Goal: Navigation & Orientation: Find specific page/section

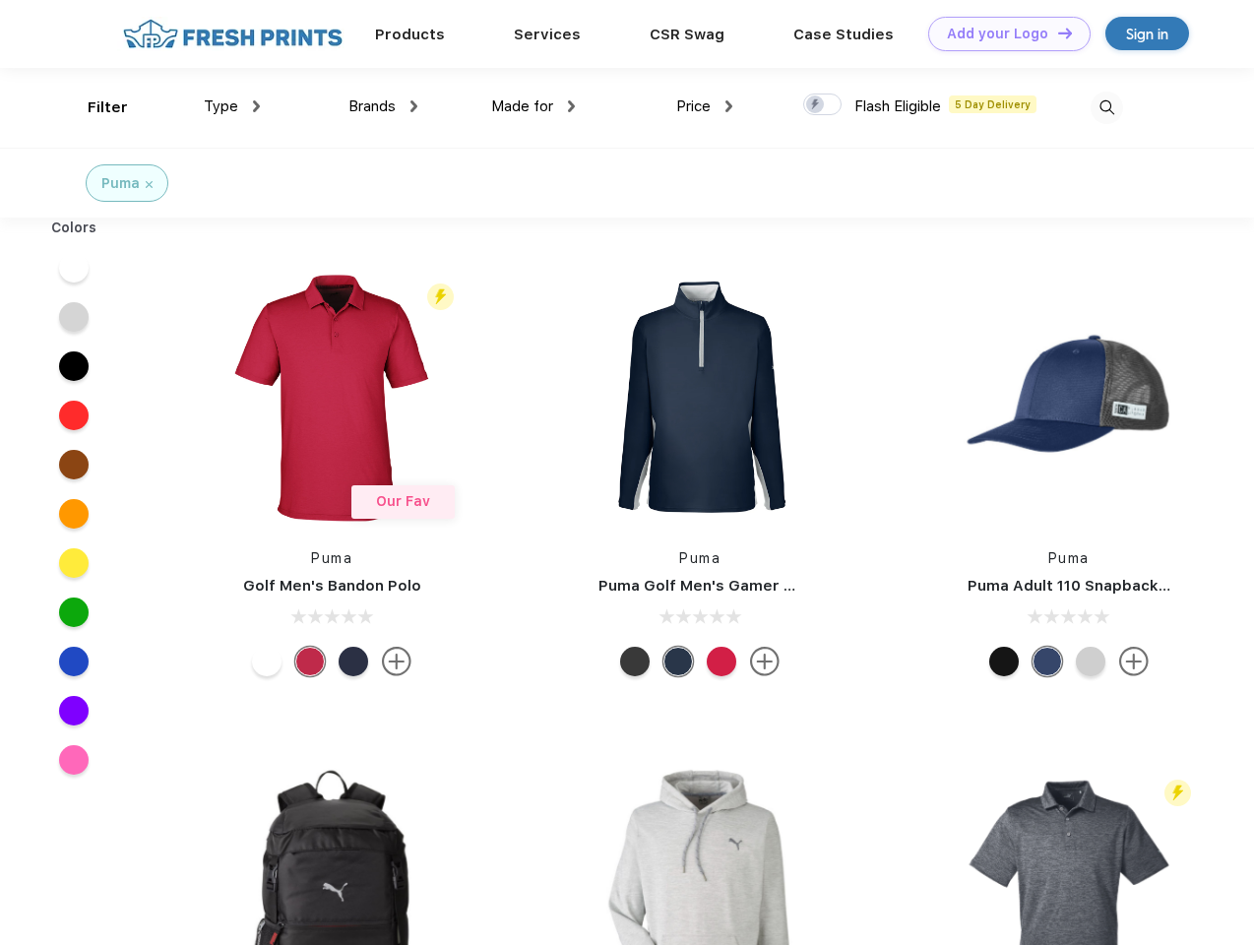
scroll to position [1, 0]
click at [1002, 33] on link "Add your Logo Design Tool" at bounding box center [1010, 34] width 162 height 34
click at [0, 0] on div "Design Tool" at bounding box center [0, 0] width 0 height 0
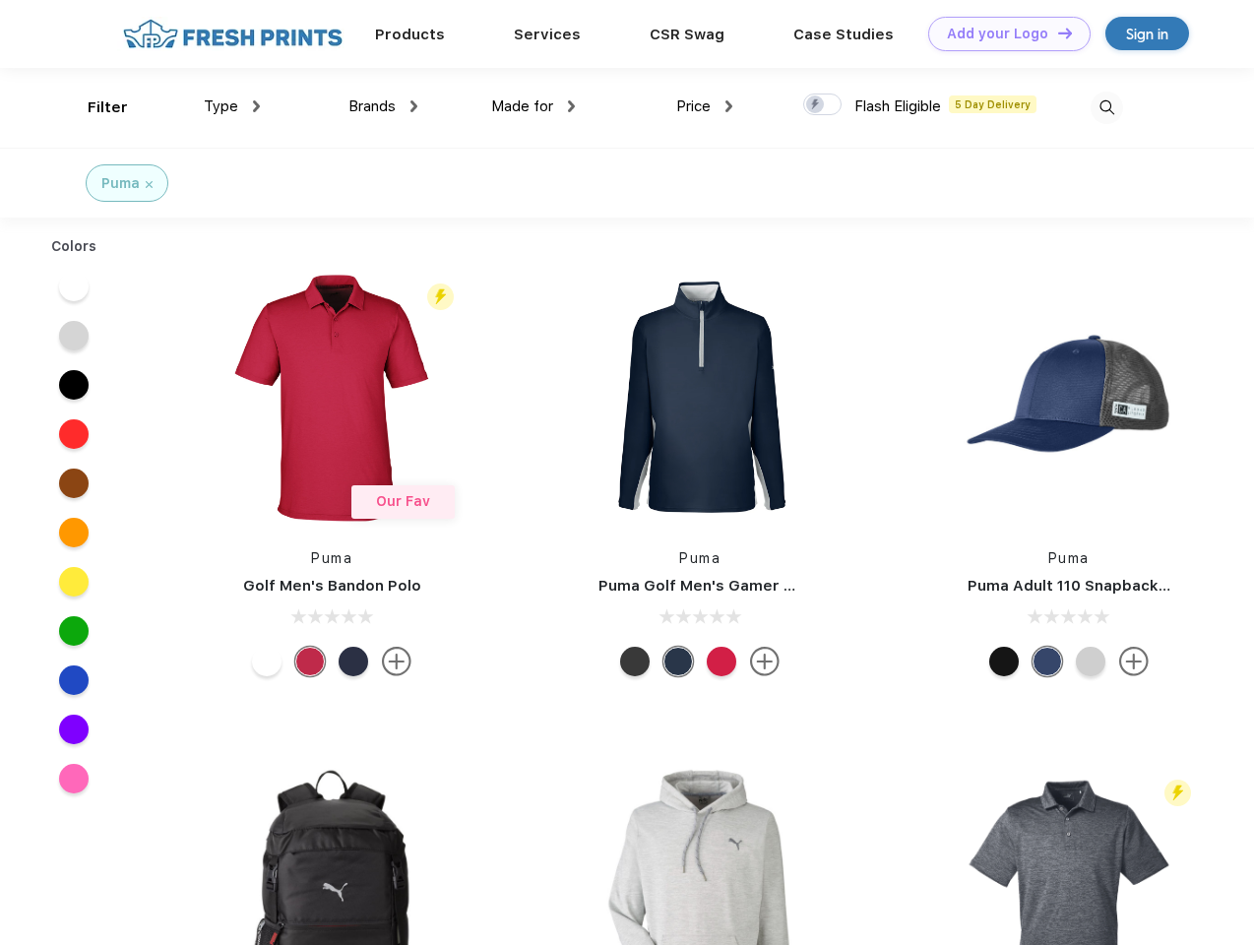
click at [1057, 32] on link "Add your Logo Design Tool" at bounding box center [1010, 34] width 162 height 34
click at [95, 107] on div "Filter" at bounding box center [108, 107] width 40 height 23
click at [232, 106] on span "Type" at bounding box center [221, 106] width 34 height 18
click at [383, 106] on span "Brands" at bounding box center [372, 106] width 47 height 18
click at [534, 106] on span "Made for" at bounding box center [522, 106] width 62 height 18
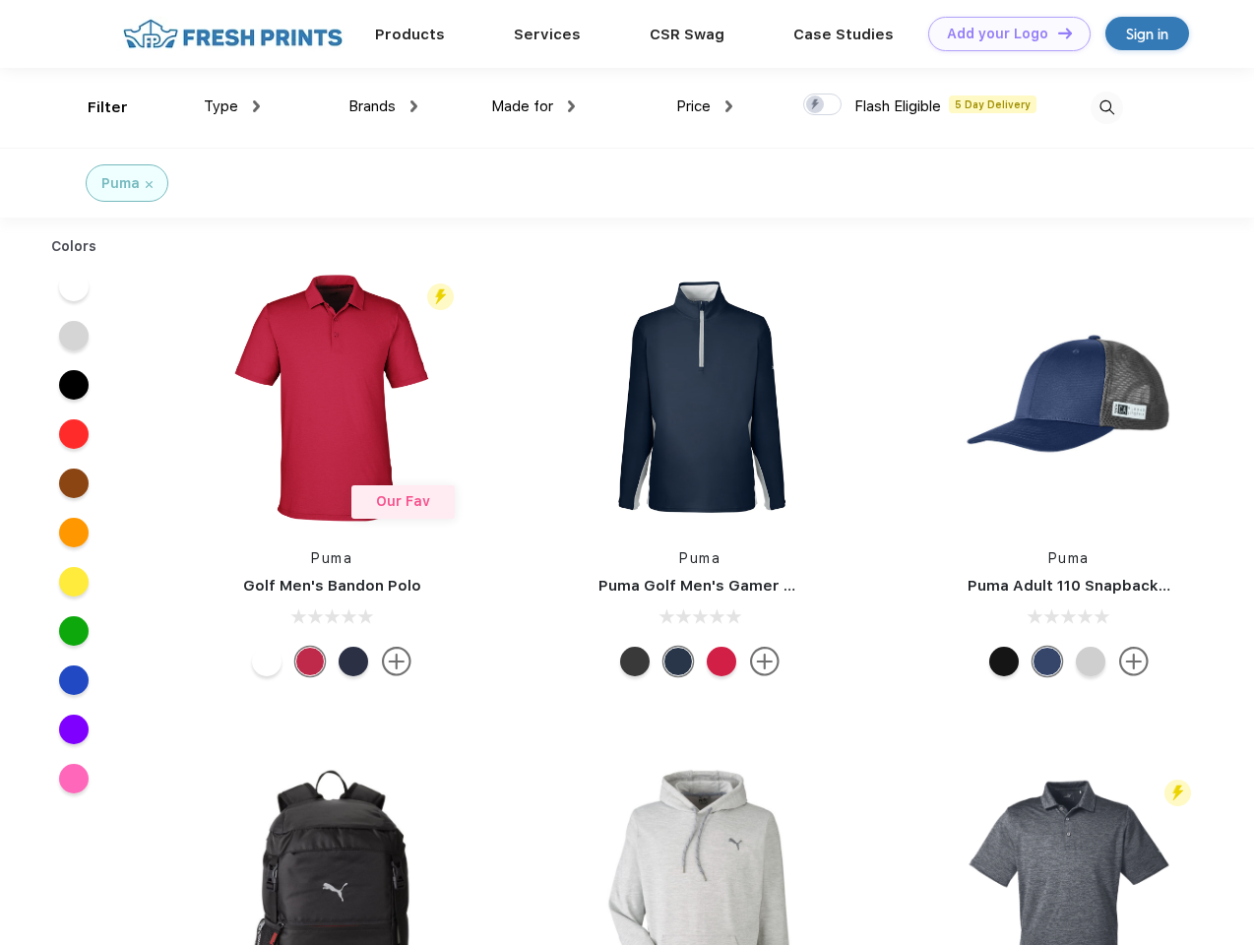
click at [705, 106] on span "Price" at bounding box center [693, 106] width 34 height 18
click at [823, 105] on div at bounding box center [822, 105] width 38 height 22
click at [816, 105] on input "checkbox" at bounding box center [809, 99] width 13 height 13
click at [1107, 107] on img at bounding box center [1107, 108] width 32 height 32
